Goal: Task Accomplishment & Management: Manage account settings

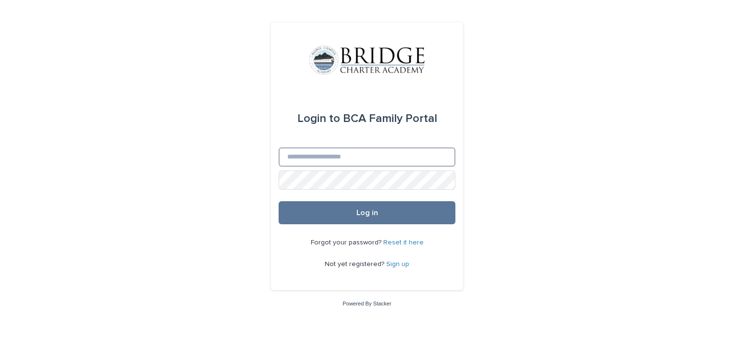
click at [316, 158] on input "Email" at bounding box center [367, 156] width 177 height 19
type input "**********"
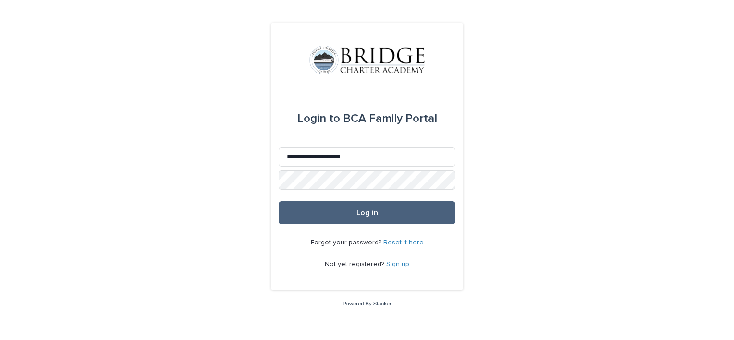
click at [319, 216] on button "Log in" at bounding box center [367, 212] width 177 height 23
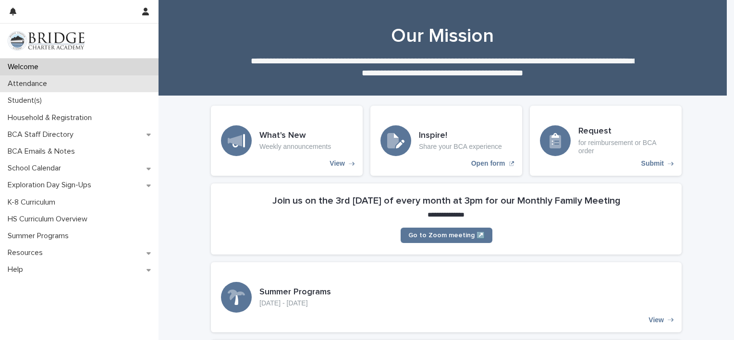
click at [40, 83] on p "Attendance" at bounding box center [29, 83] width 51 height 9
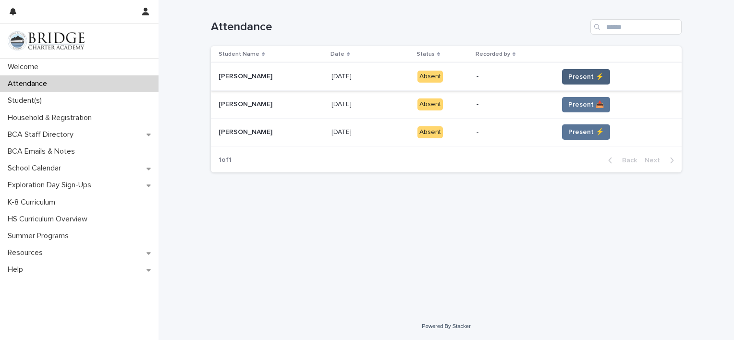
click at [578, 74] on span "Present ⚡" at bounding box center [586, 77] width 36 height 10
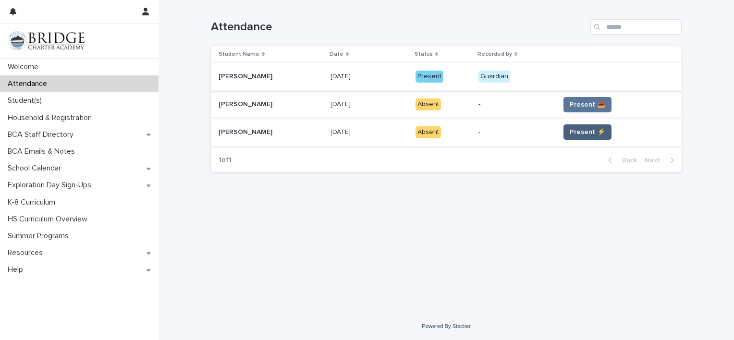
click at [574, 134] on span "Present ⚡" at bounding box center [588, 132] width 36 height 10
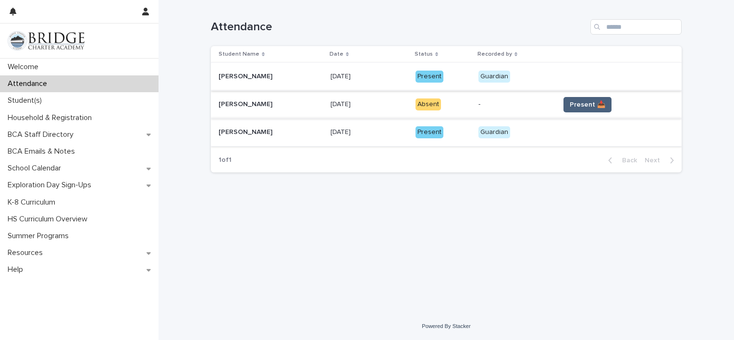
click at [570, 105] on span "Present 📥" at bounding box center [588, 105] width 36 height 10
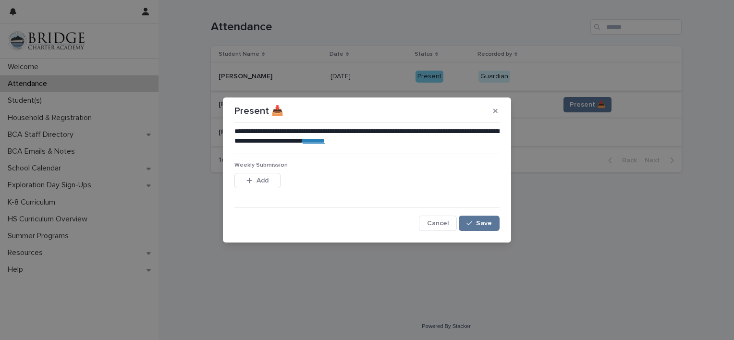
click at [325, 141] on link "********" at bounding box center [314, 140] width 22 height 7
click at [434, 222] on span "Cancel" at bounding box center [438, 223] width 22 height 7
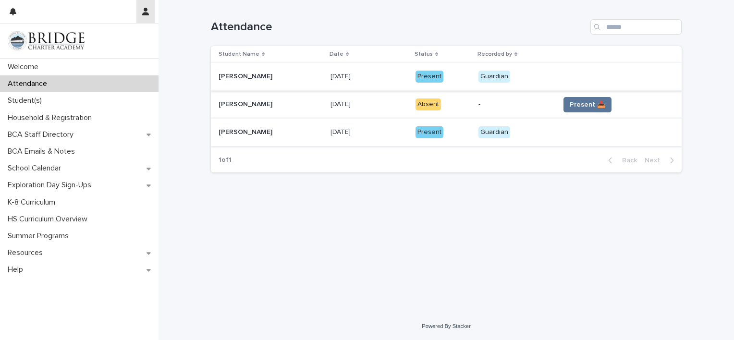
click at [146, 8] on icon "button" at bounding box center [145, 12] width 7 height 8
click at [104, 36] on p "Log Out" at bounding box center [117, 41] width 61 height 16
